Goal: Book appointment/travel/reservation

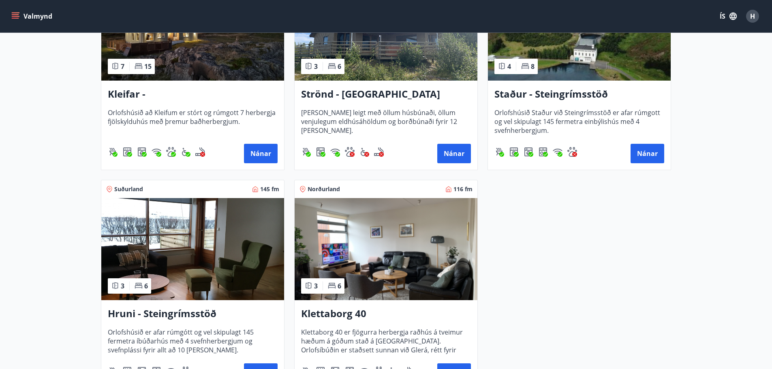
scroll to position [446, 0]
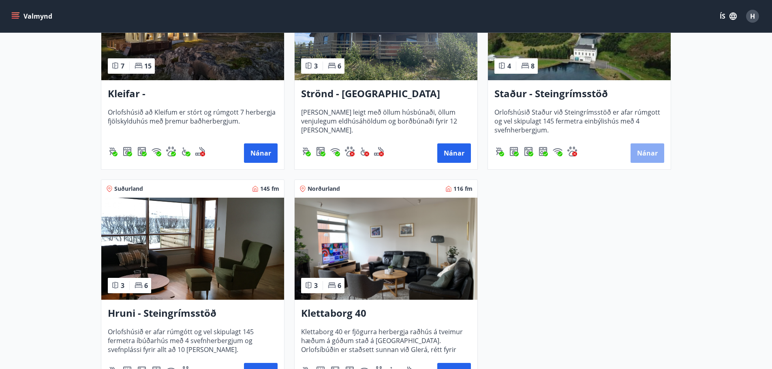
click at [648, 152] on button "Nánar" at bounding box center [648, 152] width 34 height 19
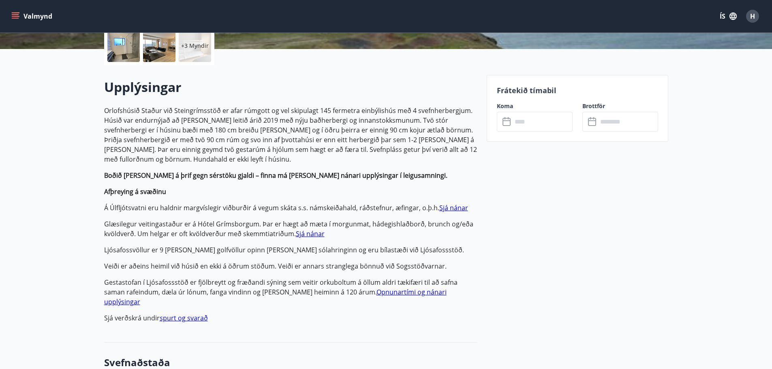
scroll to position [203, 0]
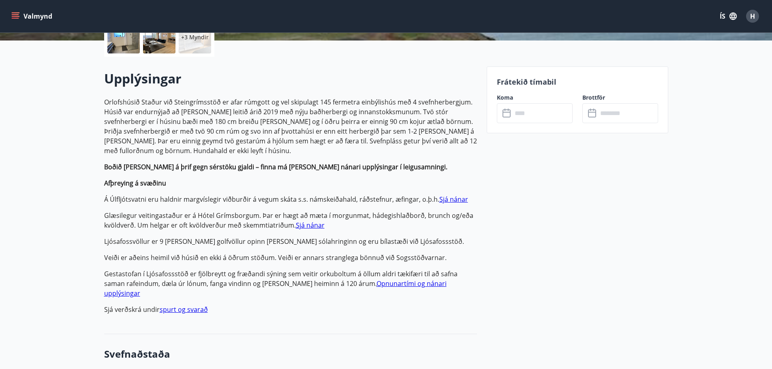
click at [527, 110] on input "text" at bounding box center [542, 113] width 60 height 20
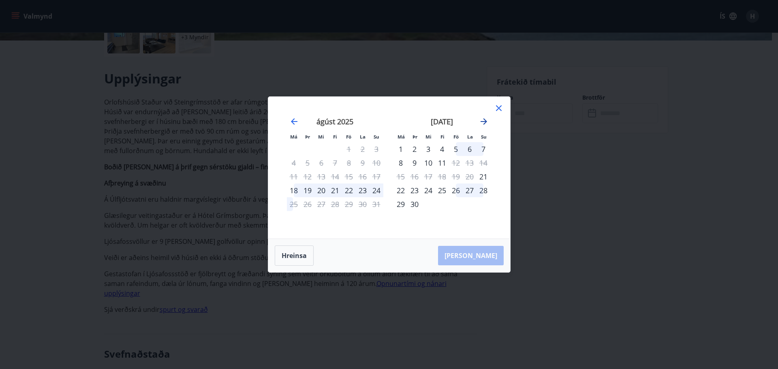
click at [481, 124] on icon "Move forward to switch to the next month." at bounding box center [484, 122] width 10 height 10
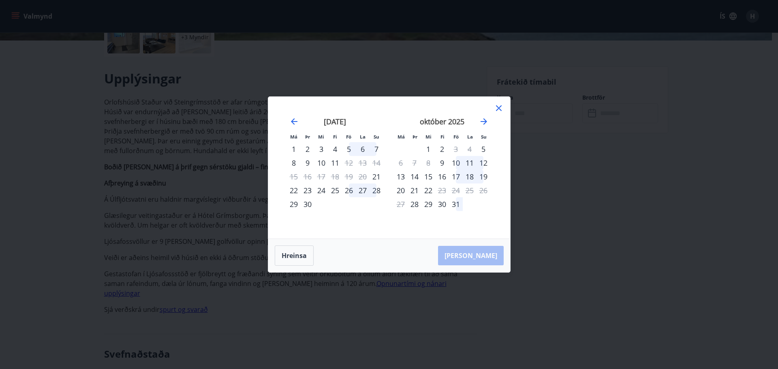
click at [458, 164] on div "10" at bounding box center [456, 163] width 14 height 14
click at [486, 163] on div "12" at bounding box center [484, 163] width 14 height 14
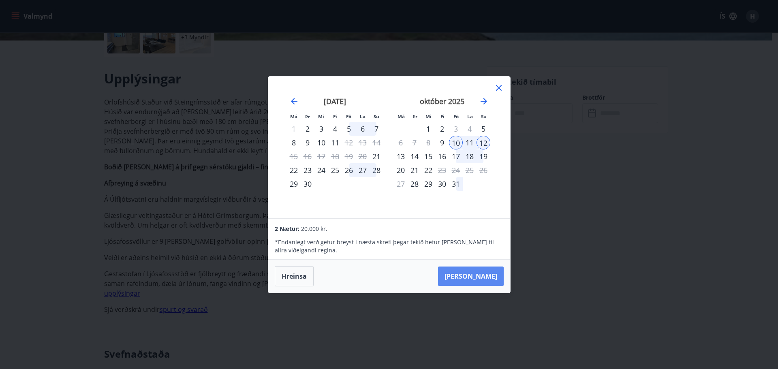
click at [492, 279] on button "[PERSON_NAME]" at bounding box center [471, 276] width 66 height 19
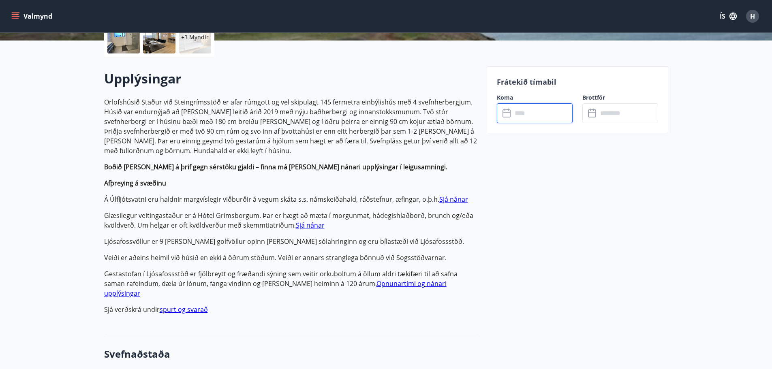
type input "******"
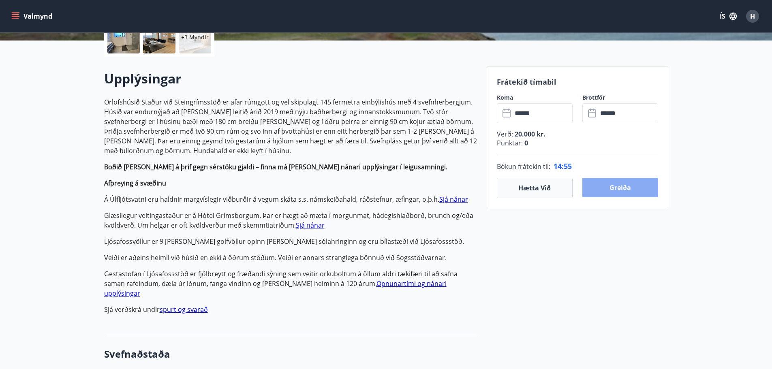
click at [599, 188] on button "Greiða" at bounding box center [620, 187] width 76 height 19
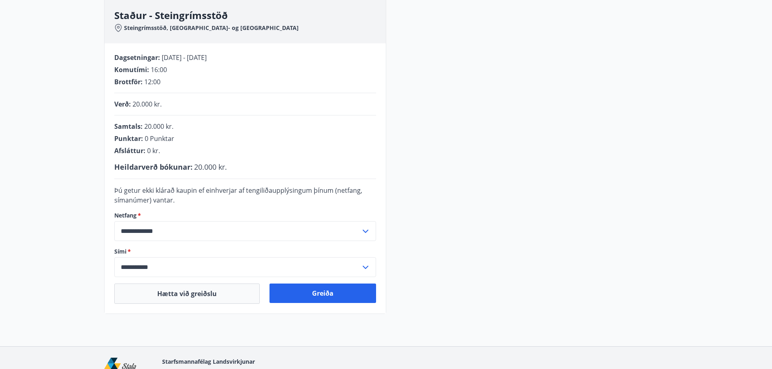
scroll to position [126, 0]
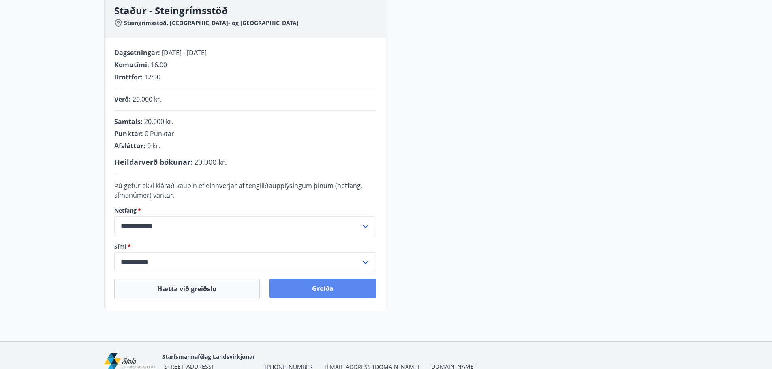
click at [318, 287] on button "Greiða" at bounding box center [322, 288] width 107 height 19
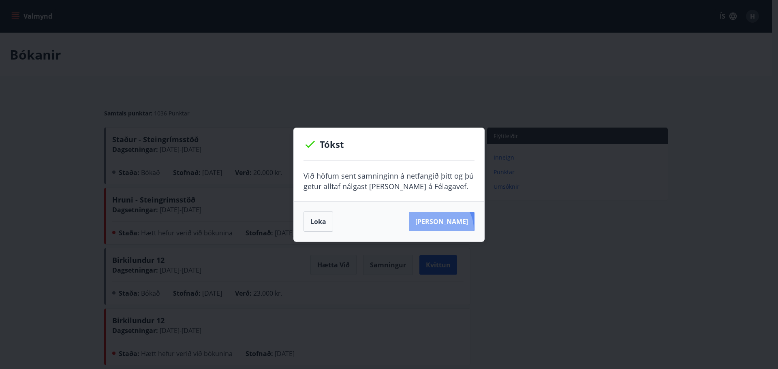
click at [452, 229] on button "[PERSON_NAME]" at bounding box center [442, 221] width 66 height 19
click at [616, 222] on div "Tókst Við höfum sent samninginn á netfangið þitt og þú getur alltaf nálgast [PE…" at bounding box center [389, 184] width 778 height 369
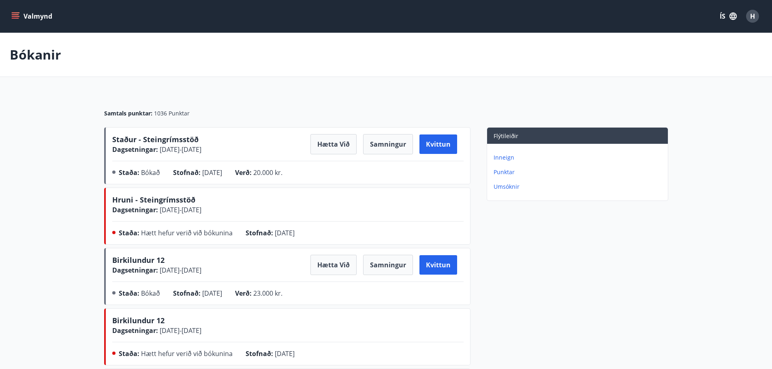
click at [145, 138] on span "Staður - Steingrímsstöð" at bounding box center [155, 140] width 86 height 10
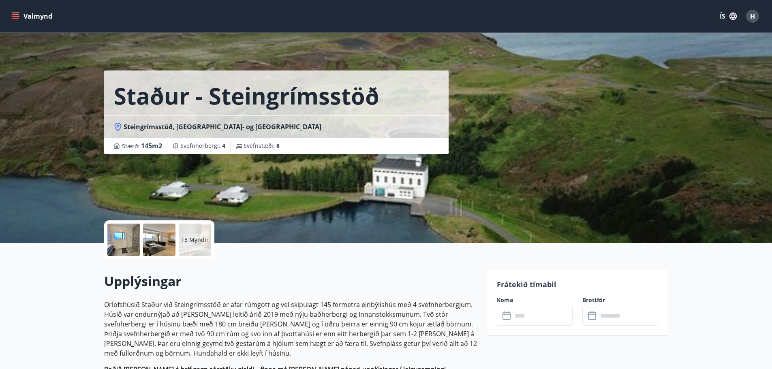
click at [674, 212] on div "Staður - Steingrímsstöð Steingrímsstöð, [GEOGRAPHIC_DATA]- og Grafningshreppur …" at bounding box center [386, 121] width 584 height 243
click at [129, 244] on div at bounding box center [123, 240] width 32 height 32
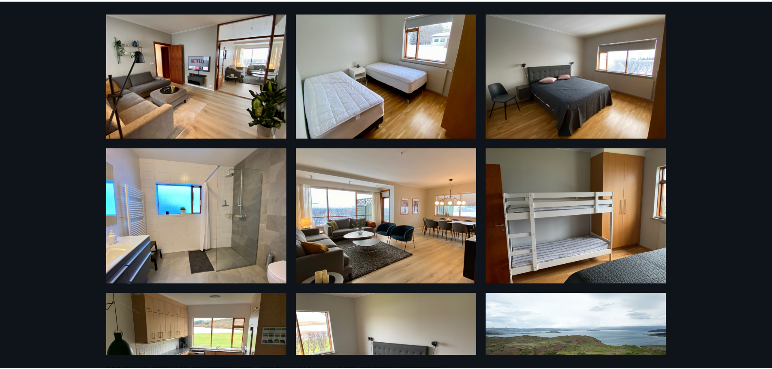
scroll to position [120, 0]
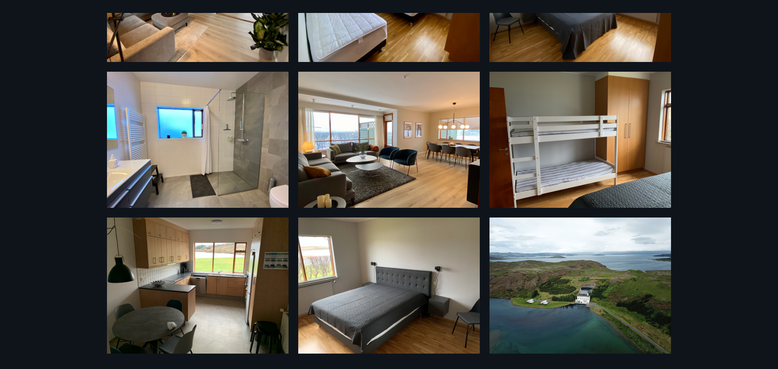
click at [565, 317] on img at bounding box center [580, 286] width 182 height 136
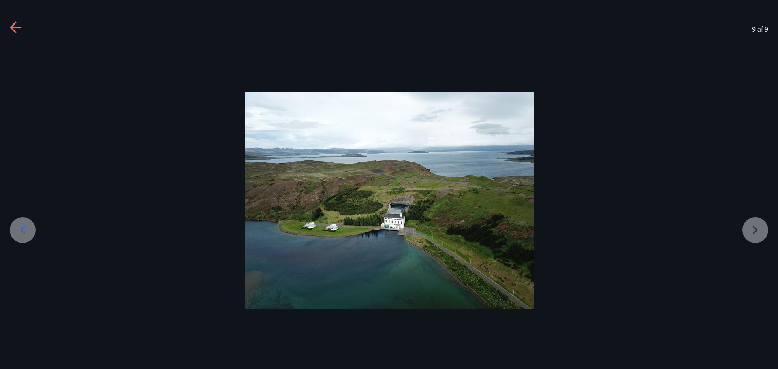
click at [14, 29] on icon at bounding box center [16, 27] width 13 height 13
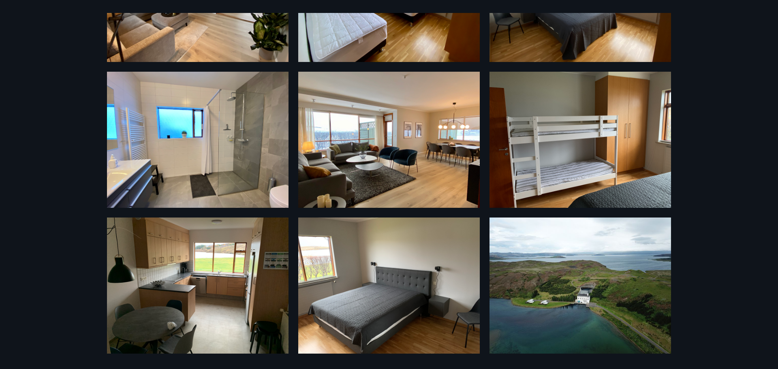
click at [77, 144] on div "9 Myndir" at bounding box center [389, 184] width 778 height 369
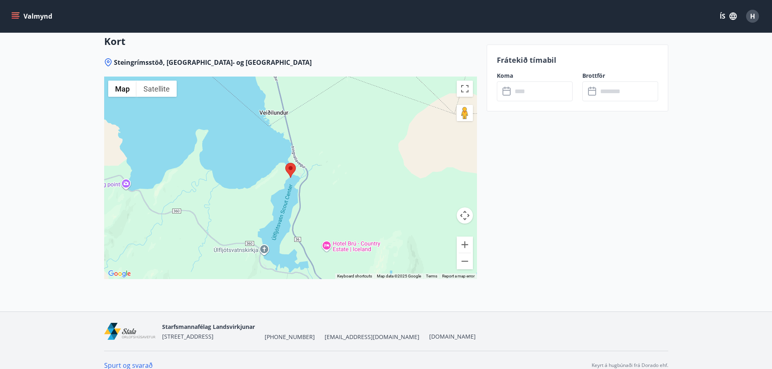
scroll to position [1114, 0]
